Goal: Communication & Community: Connect with others

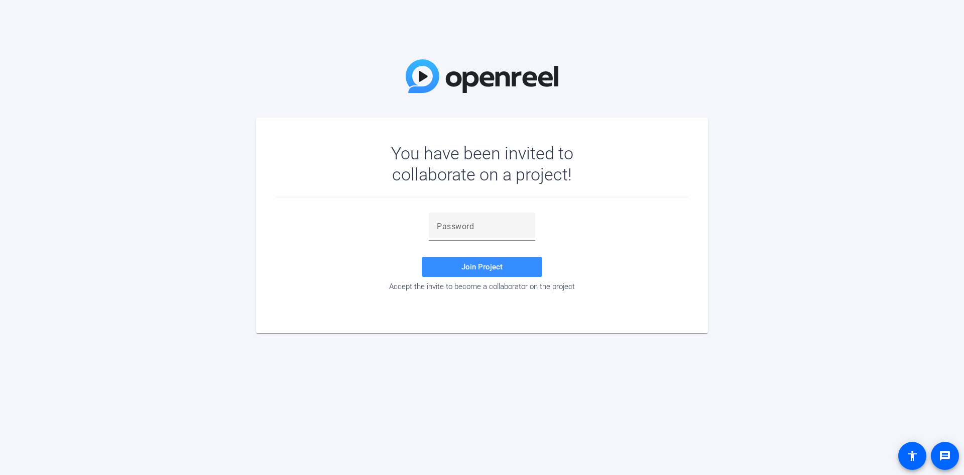
click at [474, 309] on mat-card "You have been invited to collaborate on a project! Join Project Accept the invi…" at bounding box center [482, 225] width 452 height 215
click at [463, 223] on input "text" at bounding box center [482, 226] width 90 height 12
paste input "Kj)tv'"
type input "Kj)tv'"
click at [463, 267] on span "Join Project" at bounding box center [481, 266] width 41 height 9
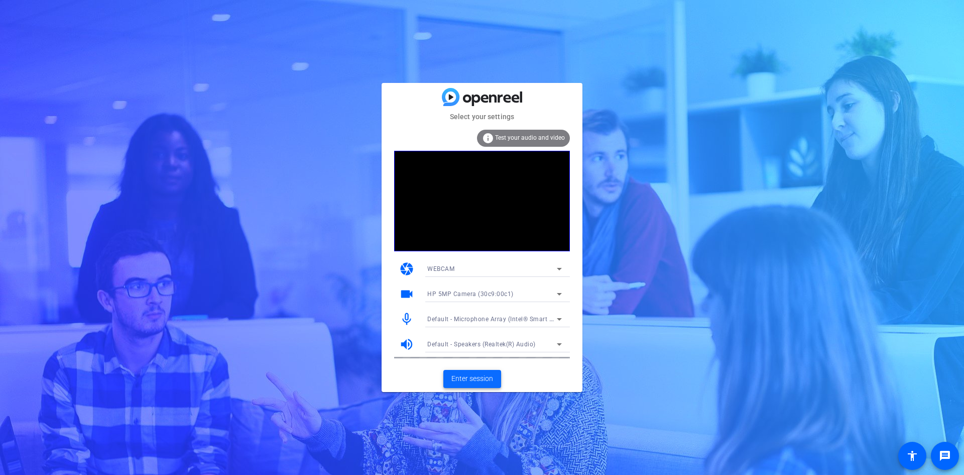
click at [477, 380] on span "Enter session" at bounding box center [472, 378] width 42 height 11
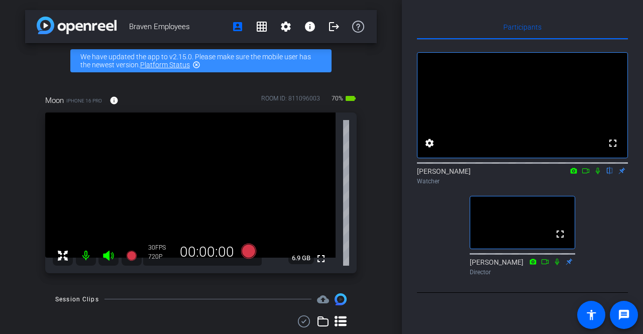
click at [598, 174] on icon at bounding box center [598, 170] width 8 height 7
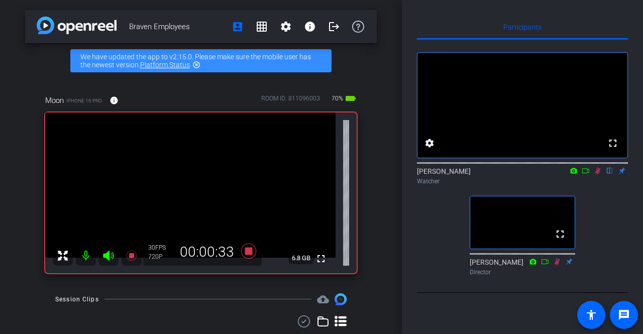
click at [597, 174] on icon at bounding box center [598, 171] width 6 height 7
click at [598, 174] on icon at bounding box center [598, 170] width 8 height 7
click at [601, 174] on icon at bounding box center [598, 170] width 8 height 7
click at [598, 174] on icon at bounding box center [598, 170] width 8 height 7
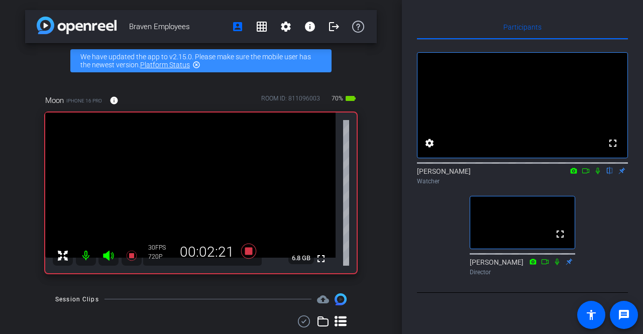
click at [597, 174] on icon at bounding box center [598, 170] width 8 height 7
click at [598, 174] on icon at bounding box center [598, 170] width 8 height 7
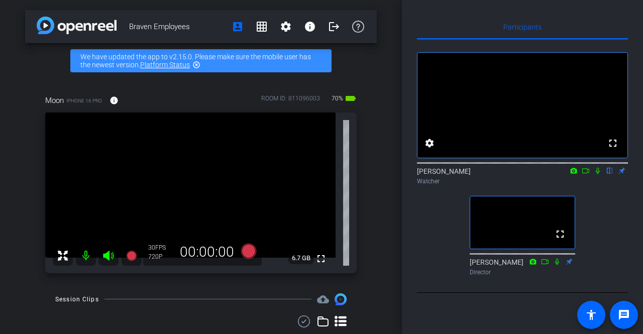
click at [593, 175] on mat-icon at bounding box center [598, 170] width 12 height 9
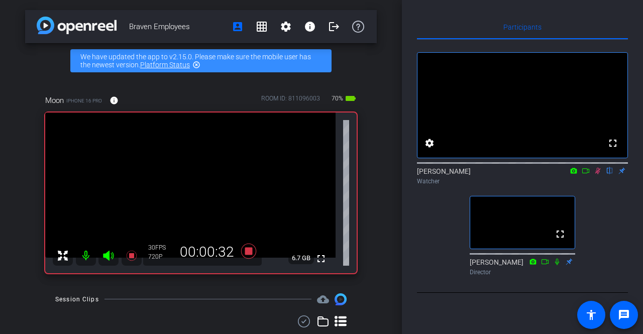
click at [597, 174] on icon at bounding box center [598, 170] width 8 height 7
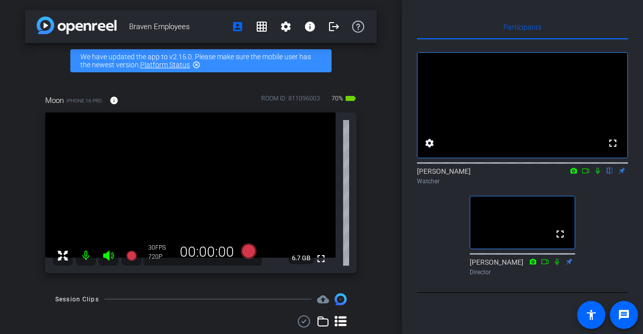
click at [600, 174] on icon at bounding box center [598, 170] width 8 height 7
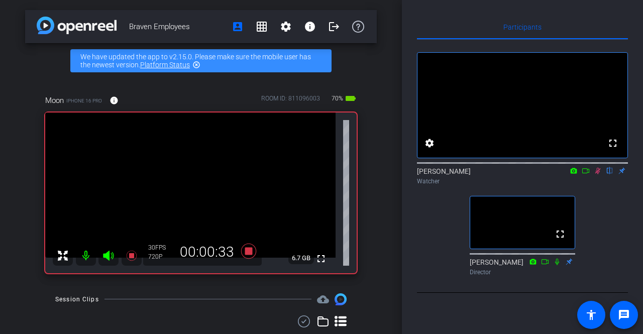
click at [598, 174] on icon at bounding box center [598, 171] width 6 height 7
